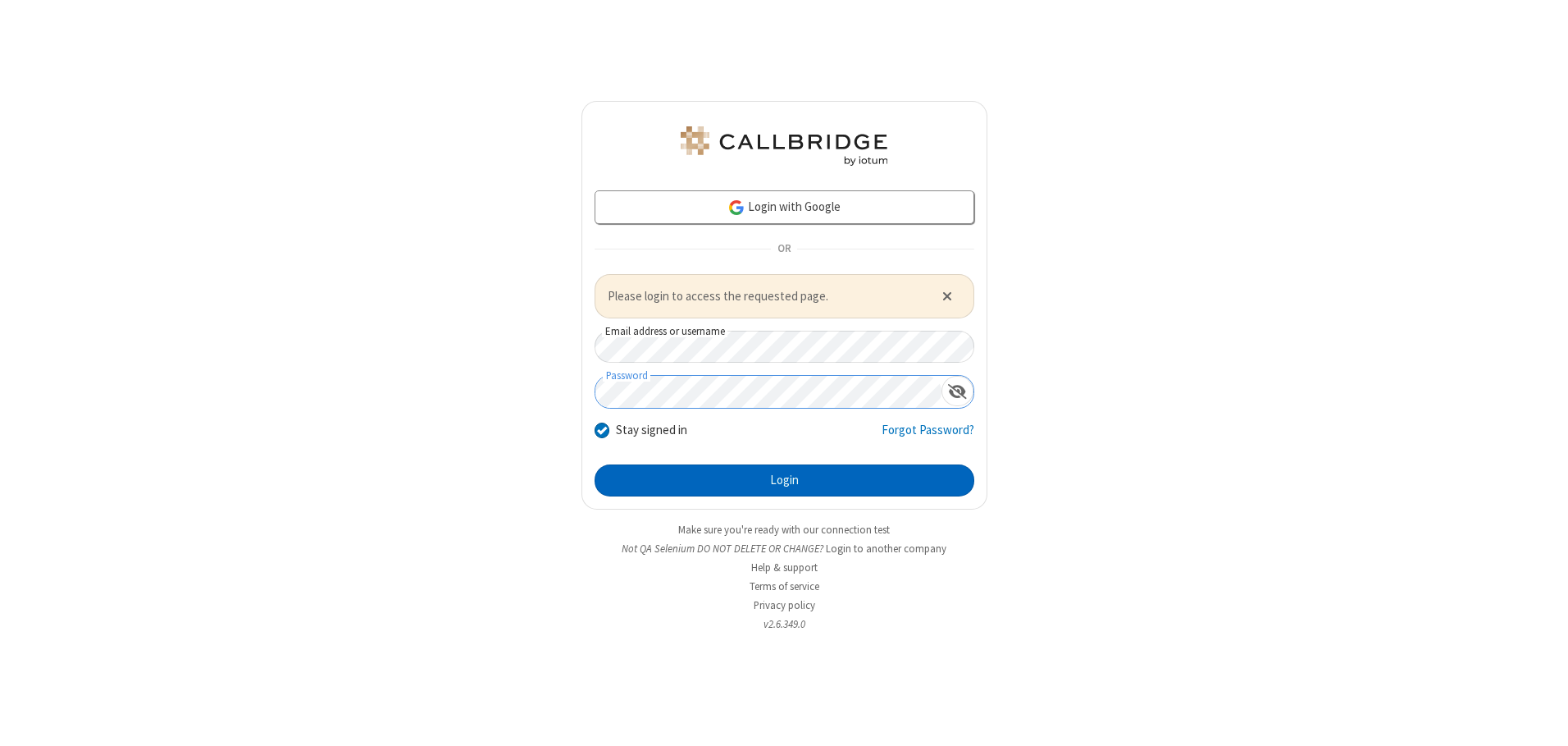
click at [784, 480] on button "Login" at bounding box center [784, 480] width 380 height 33
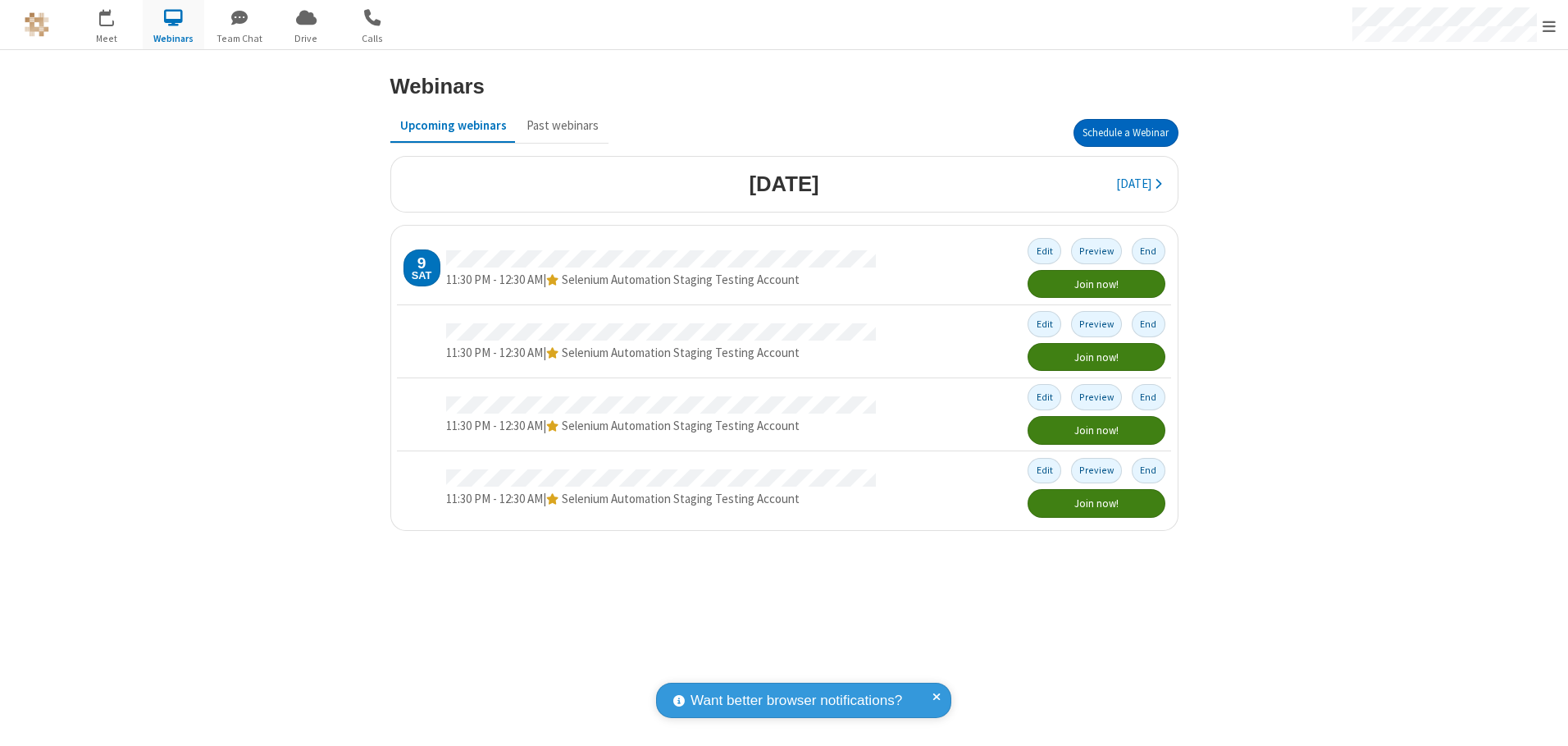
click at [1125, 133] on button "Schedule a Webinar" at bounding box center [1125, 133] width 105 height 28
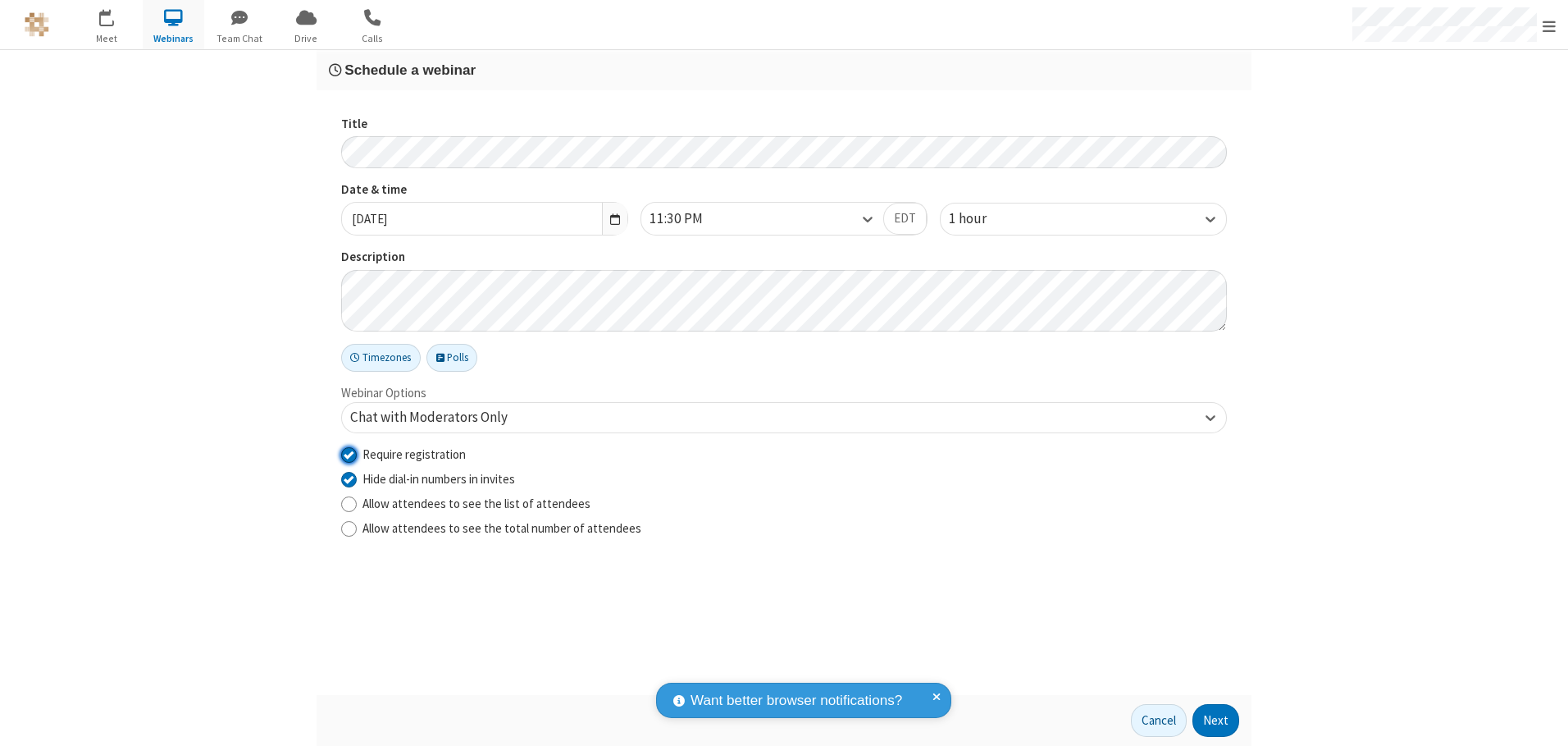
click at [348, 454] on input "Require registration" at bounding box center [349, 454] width 16 height 17
checkbox input "false"
click at [1216, 720] on button "Next" at bounding box center [1215, 720] width 47 height 33
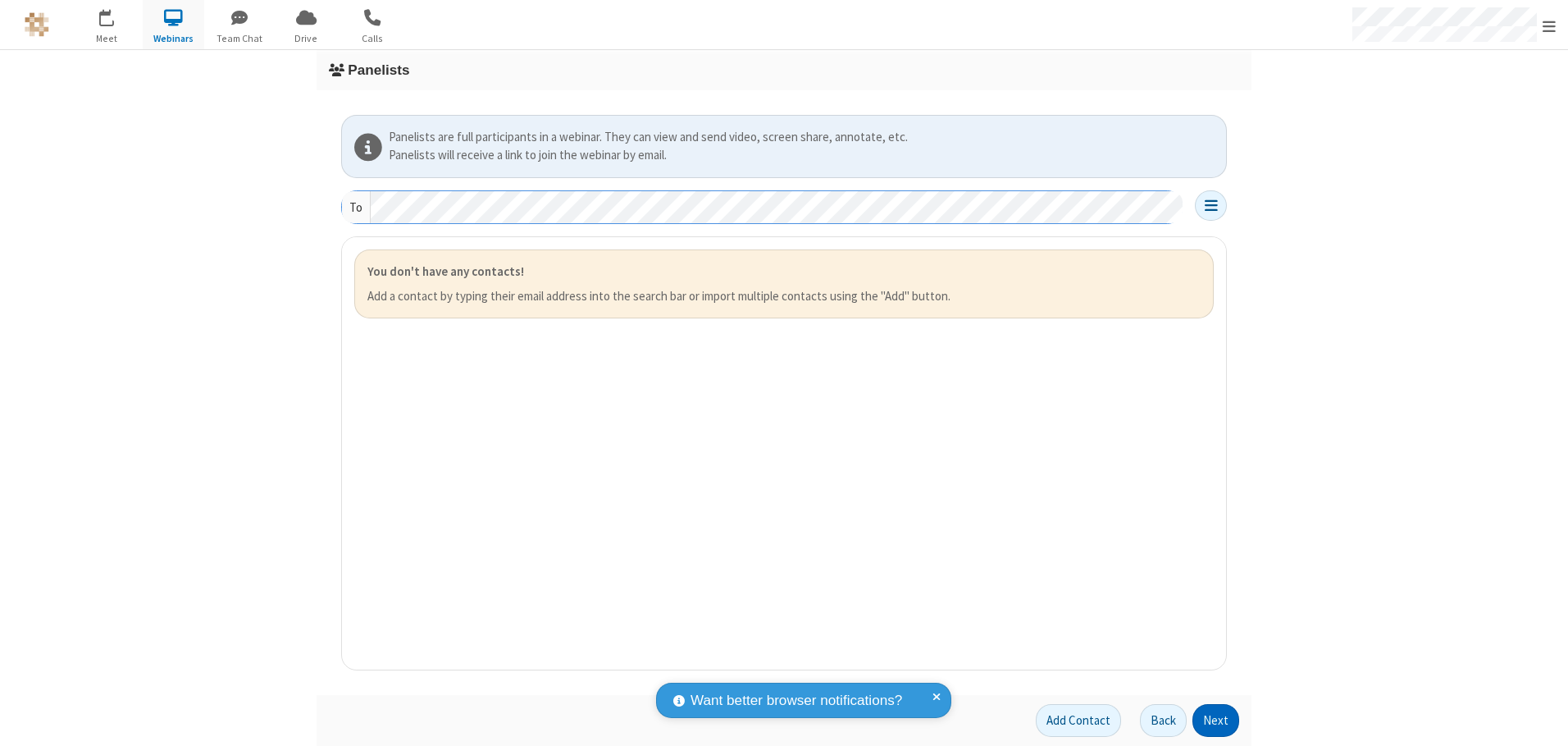
click at [1216, 720] on button "Next" at bounding box center [1215, 720] width 47 height 33
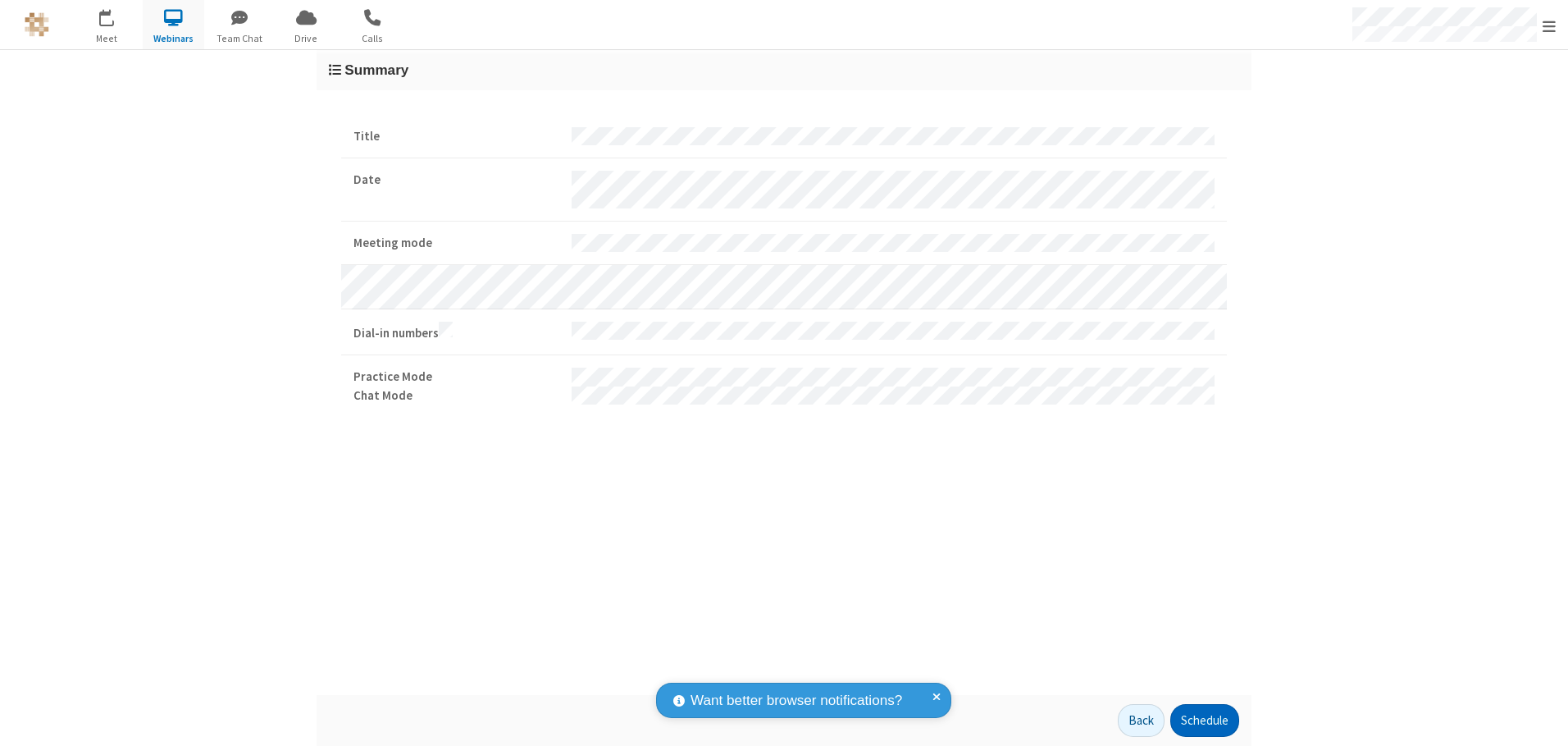
click at [1203, 720] on button "Schedule" at bounding box center [1204, 720] width 69 height 33
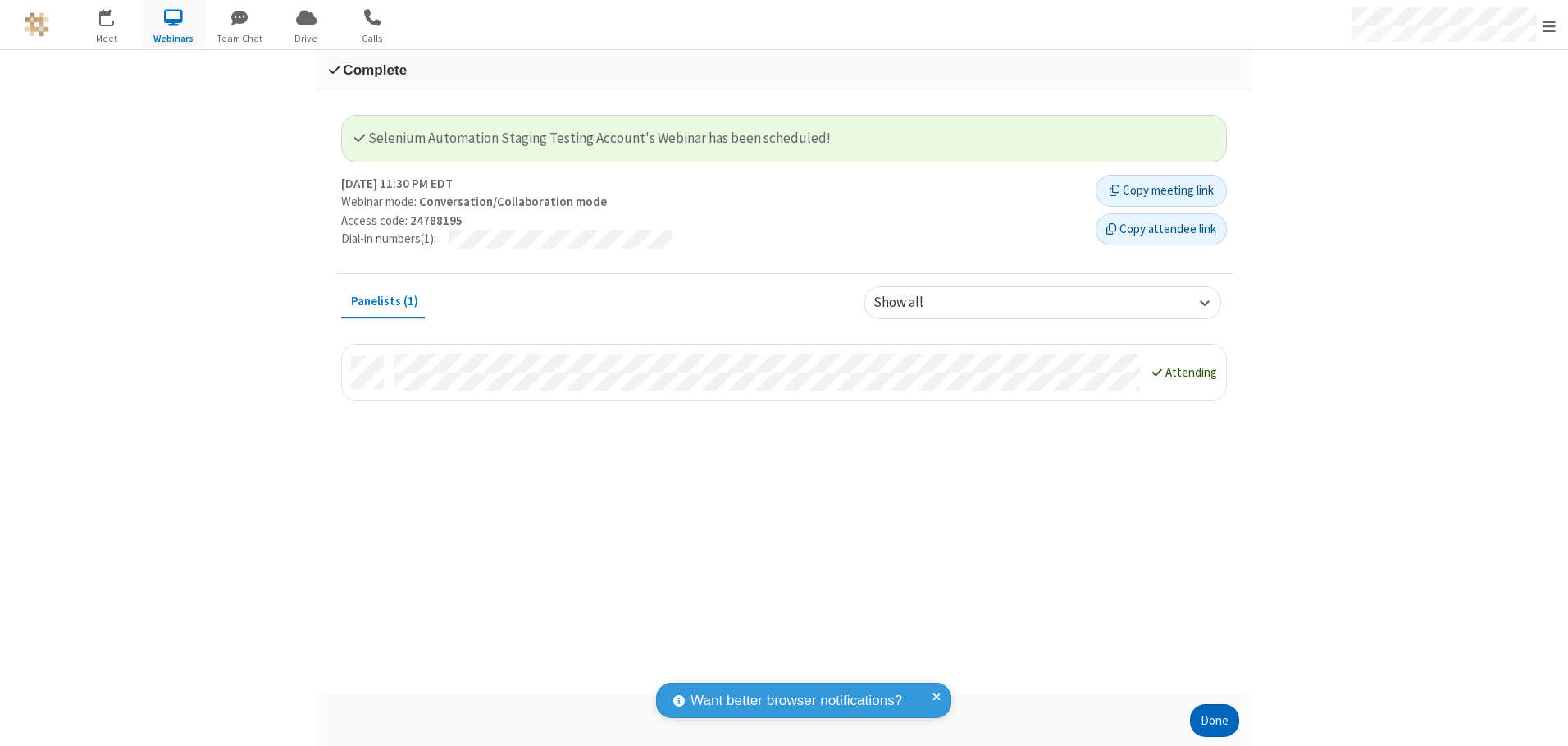
click at [1214, 720] on button "Done" at bounding box center [1214, 720] width 50 height 33
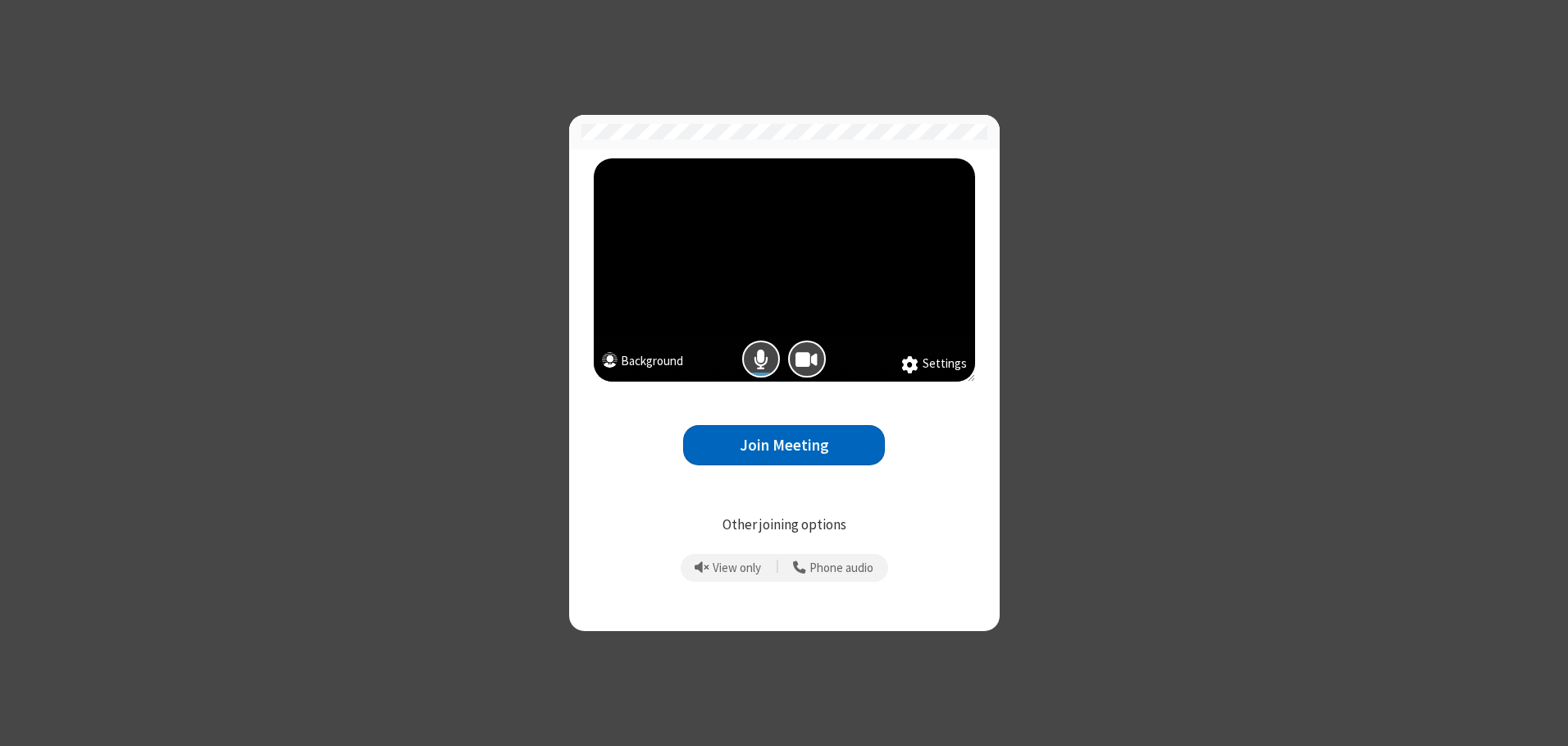
click at [784, 445] on button "Join Meeting" at bounding box center [784, 445] width 202 height 40
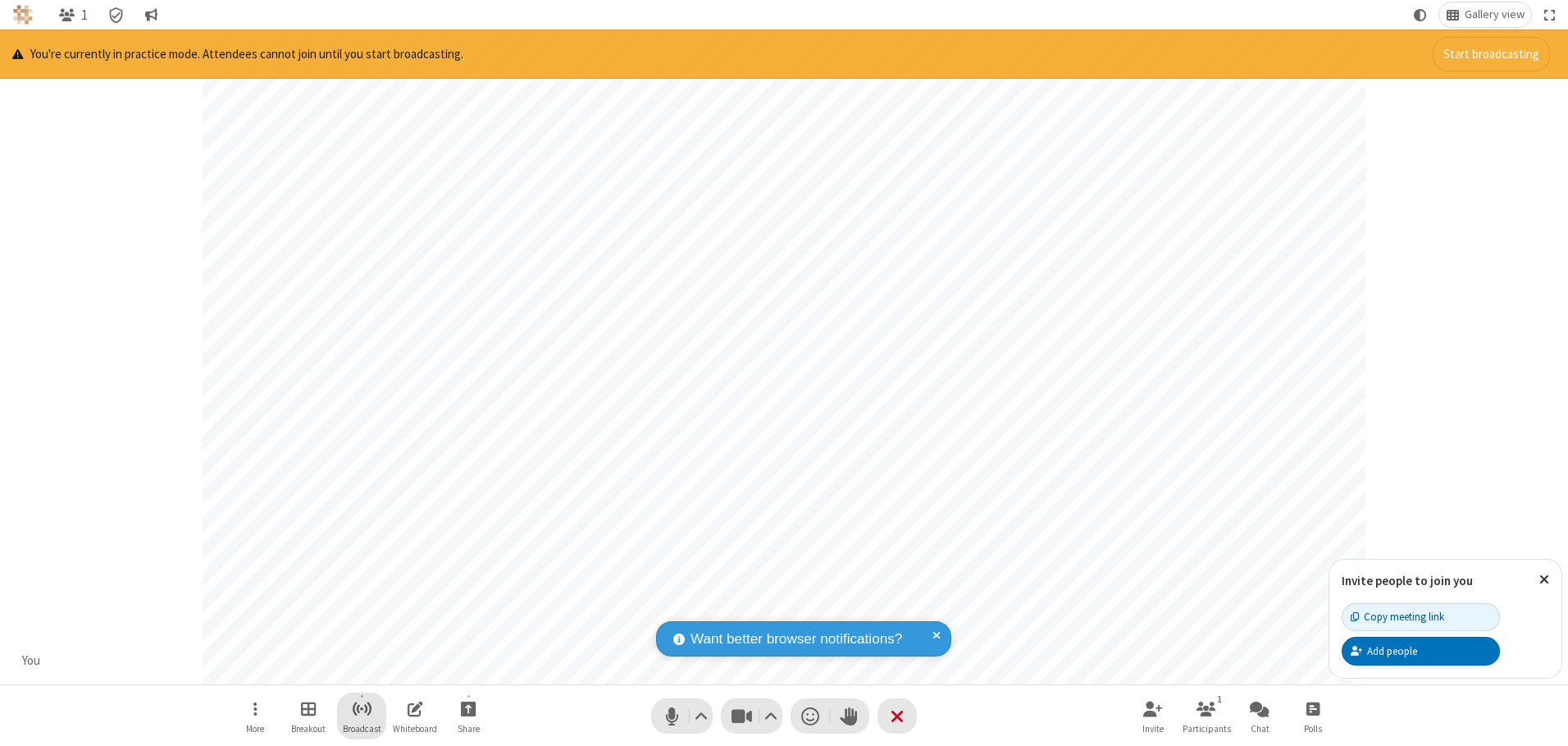
click at [361, 708] on span "Start broadcast" at bounding box center [362, 709] width 21 height 21
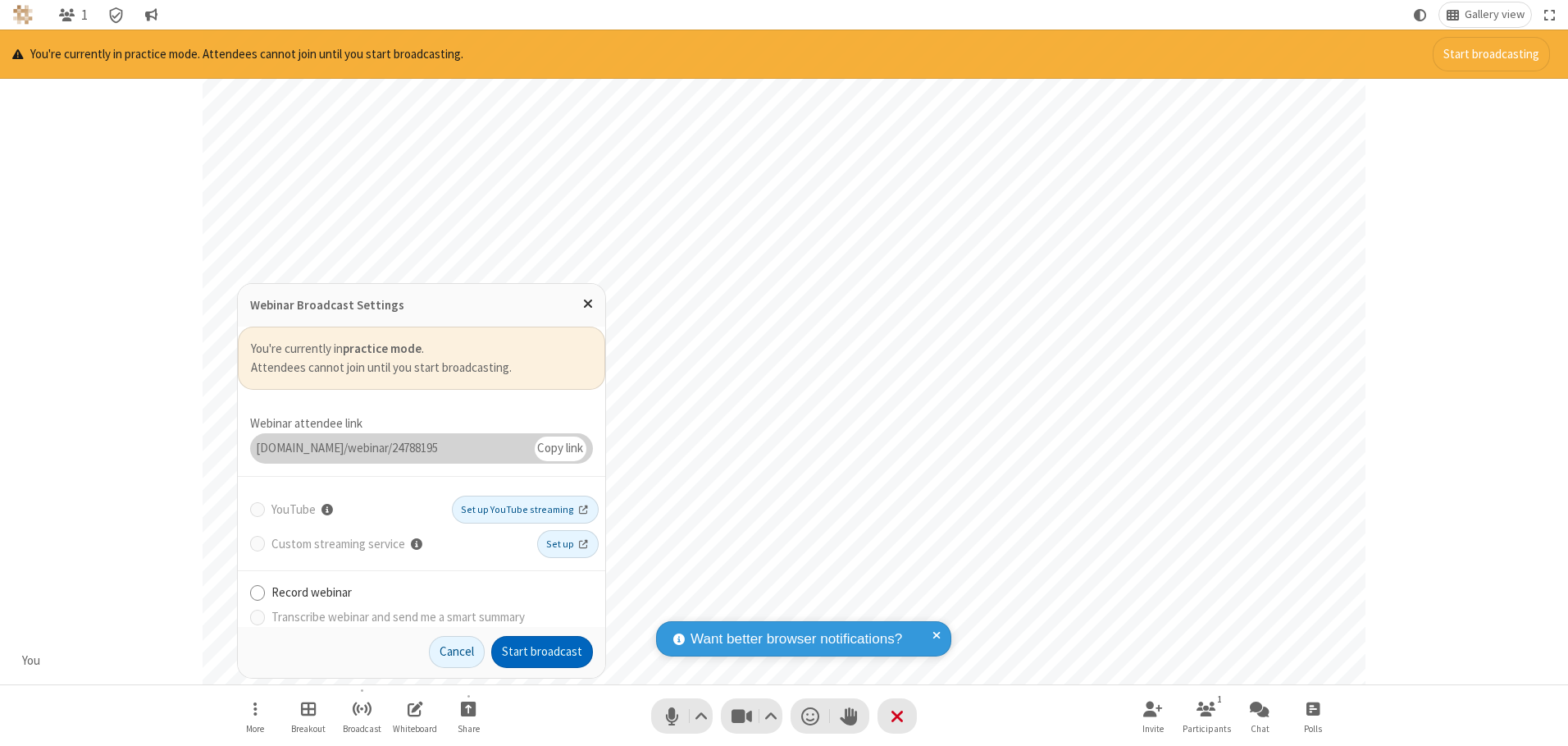
click at [542, 651] on button "Start broadcast" at bounding box center [542, 651] width 102 height 33
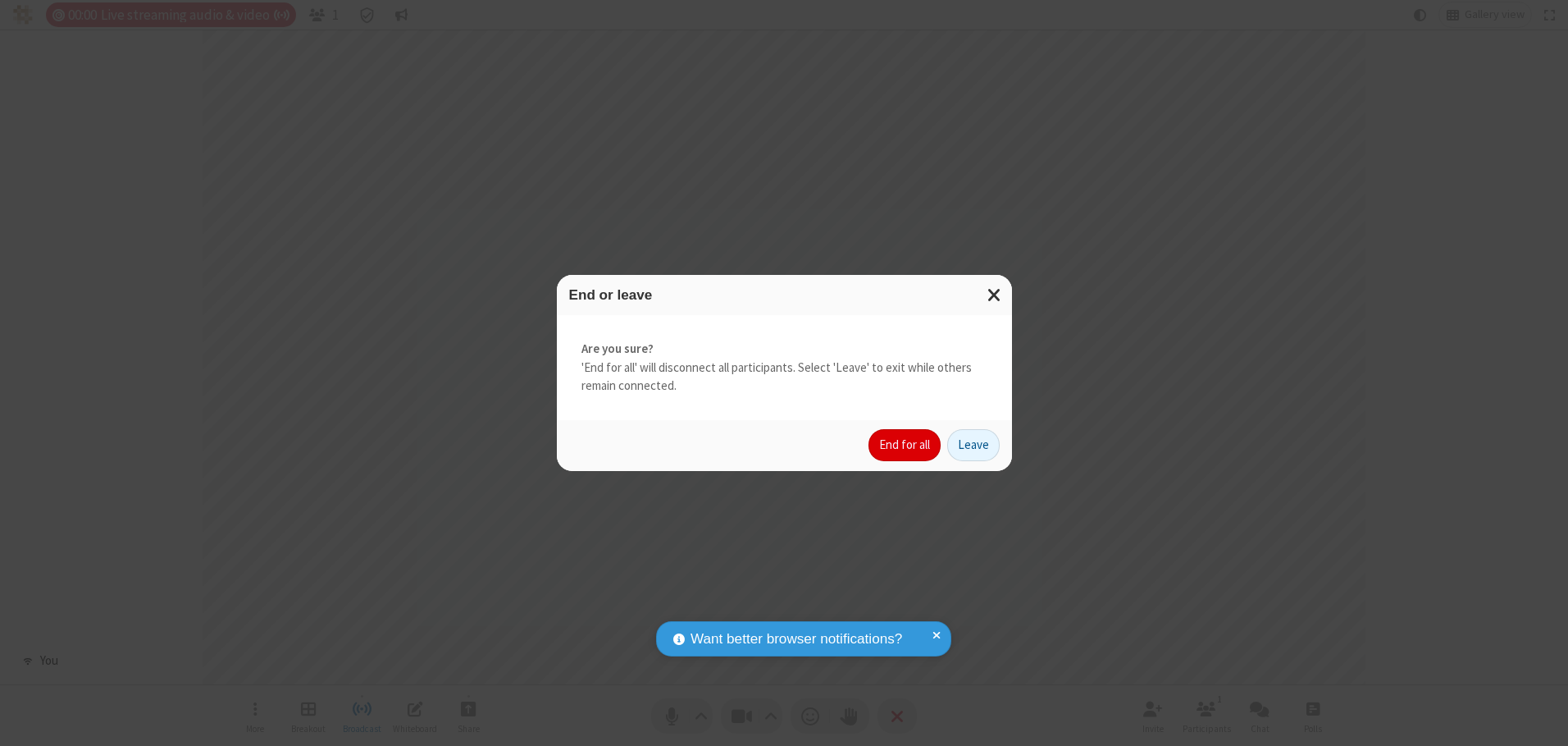
click at [905, 445] on button "End for all" at bounding box center [904, 445] width 72 height 33
